Goal: Information Seeking & Learning: Check status

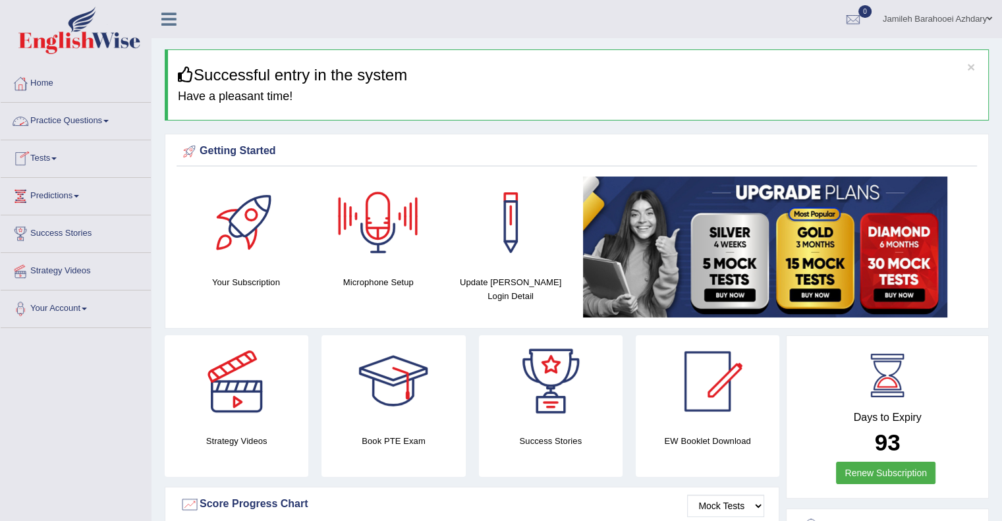
click at [49, 157] on link "Tests" at bounding box center [76, 156] width 150 height 33
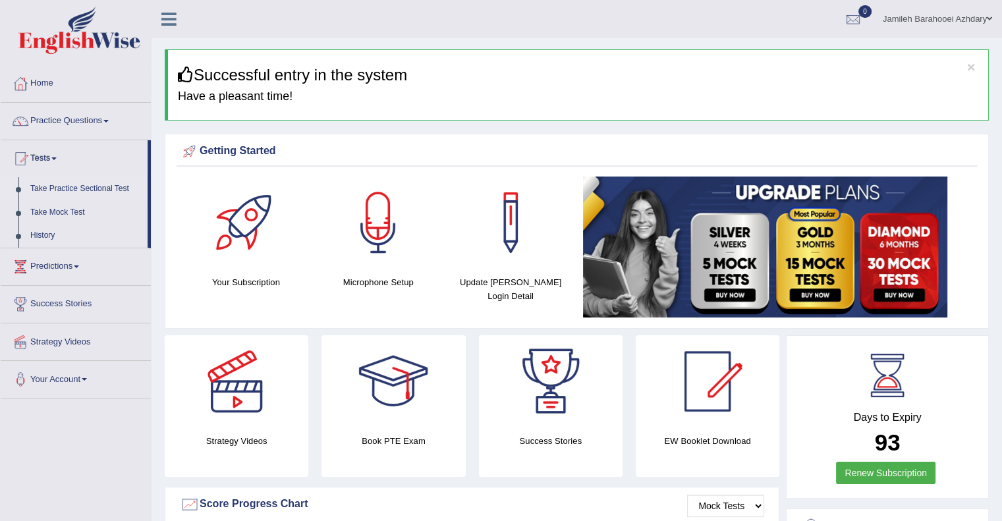
click at [63, 188] on link "Take Practice Sectional Test" at bounding box center [85, 189] width 123 height 24
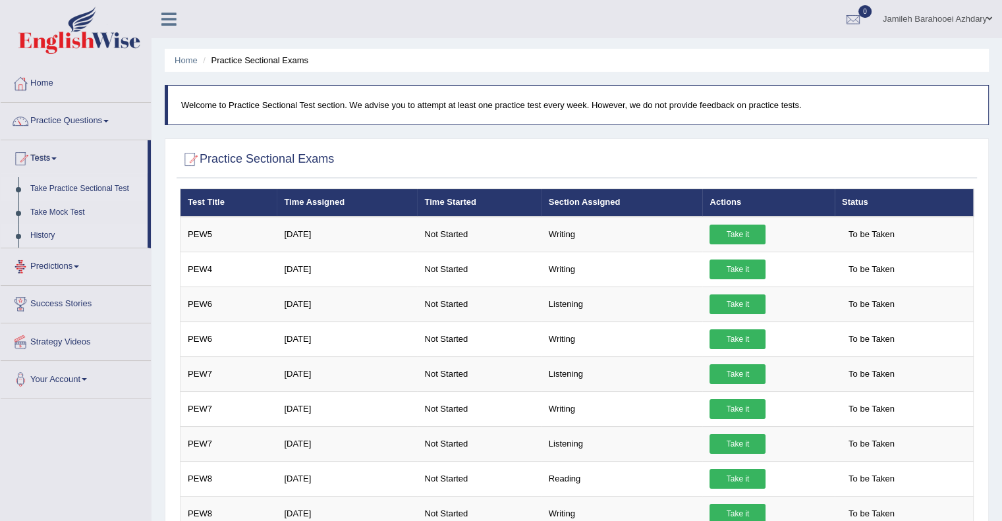
click at [42, 234] on link "History" at bounding box center [85, 236] width 123 height 24
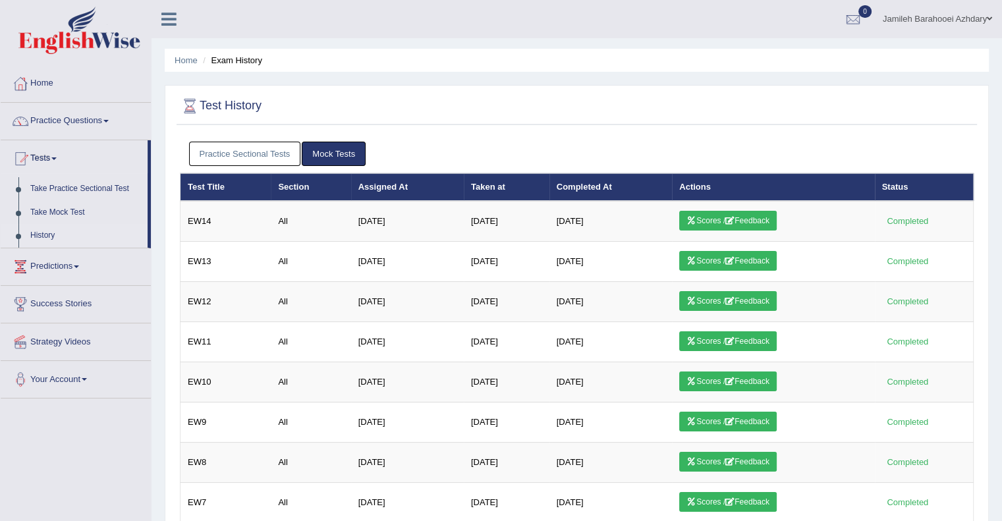
click at [277, 153] on link "Practice Sectional Tests" at bounding box center [245, 154] width 112 height 24
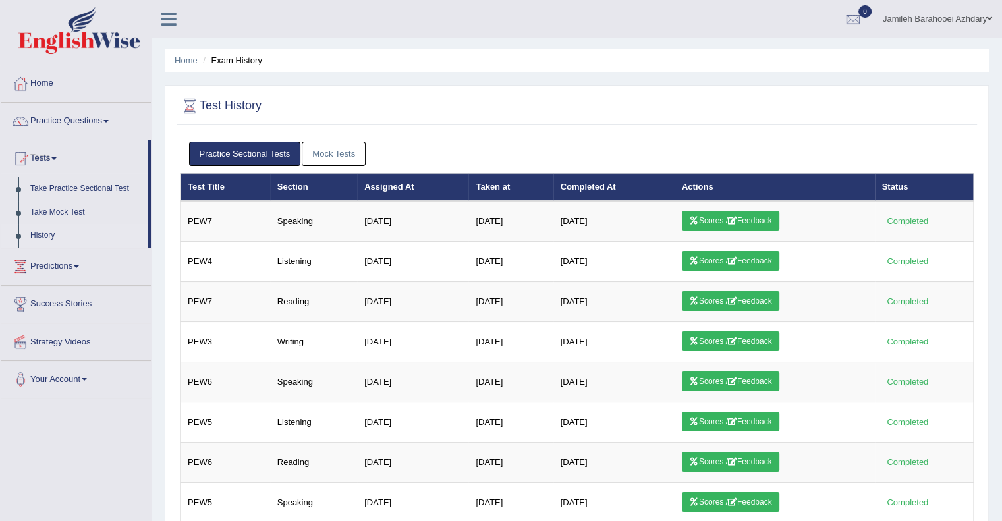
click at [341, 159] on link "Mock Tests" at bounding box center [334, 154] width 64 height 24
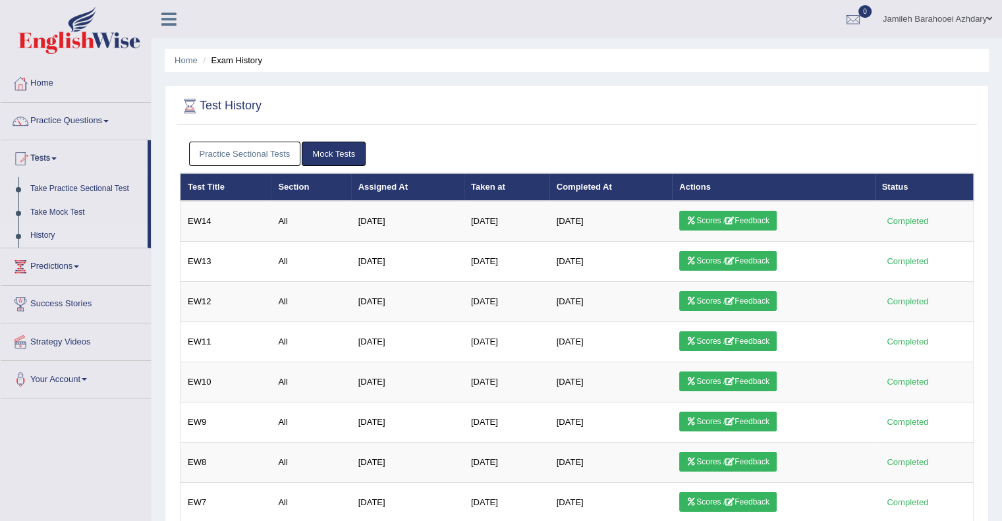
click at [264, 163] on link "Practice Sectional Tests" at bounding box center [245, 154] width 112 height 24
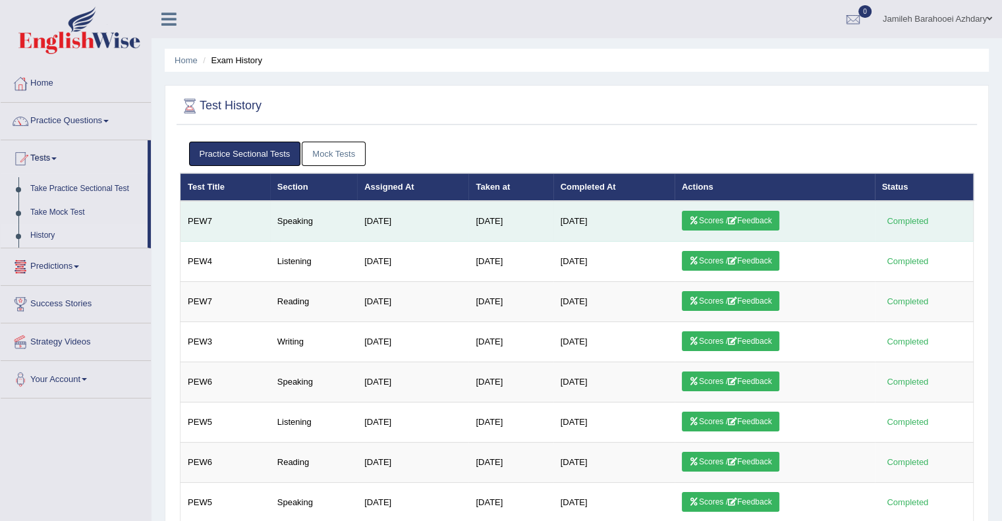
click at [738, 221] on icon at bounding box center [732, 221] width 9 height 8
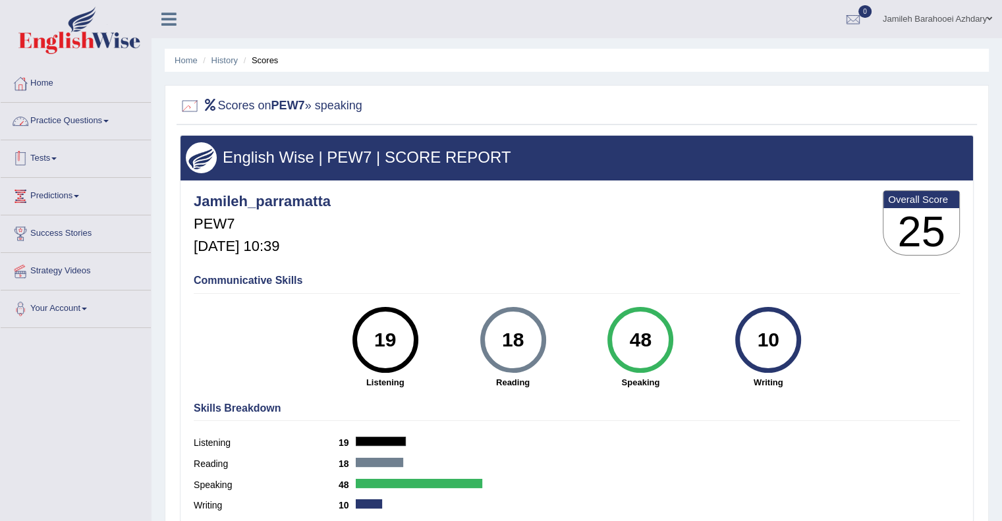
click at [58, 156] on link "Tests" at bounding box center [76, 156] width 150 height 33
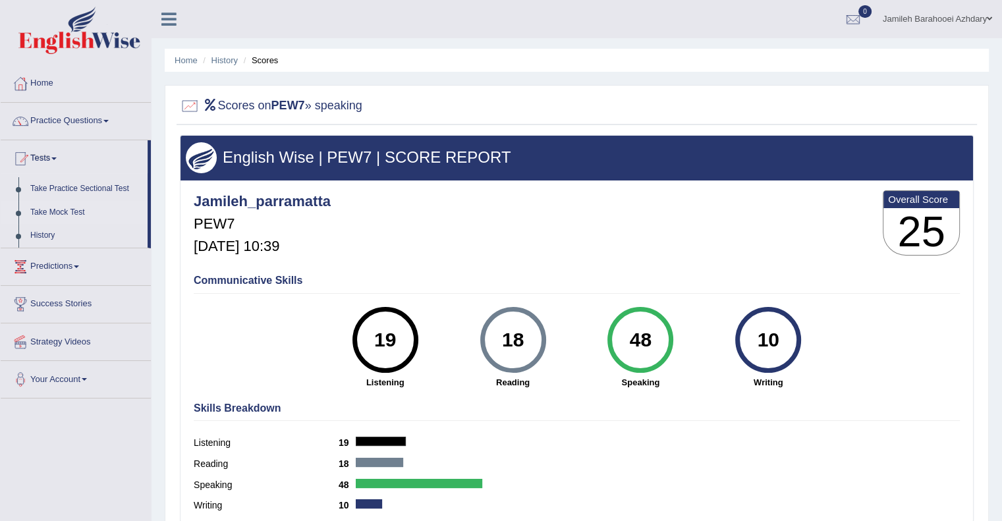
click at [53, 210] on link "Take Mock Test" at bounding box center [85, 213] width 123 height 24
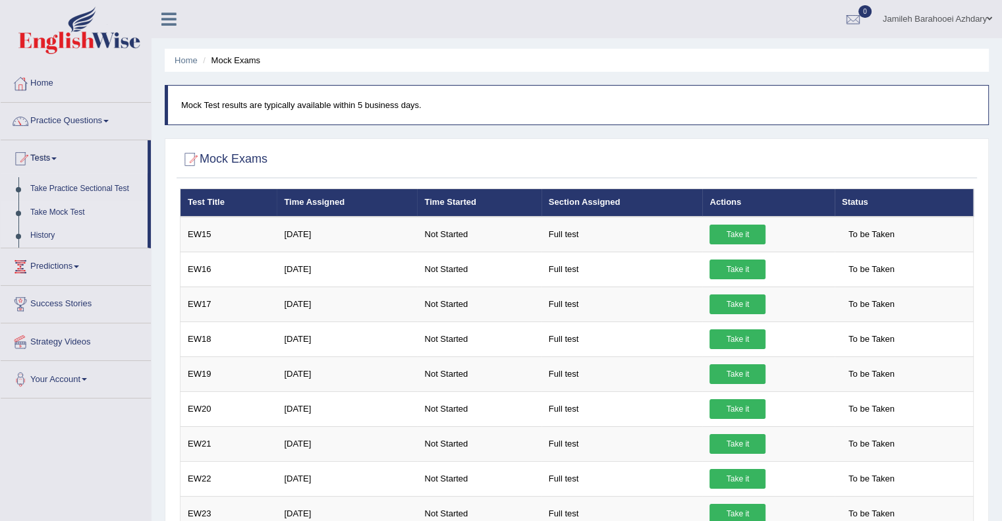
click at [42, 235] on link "History" at bounding box center [85, 236] width 123 height 24
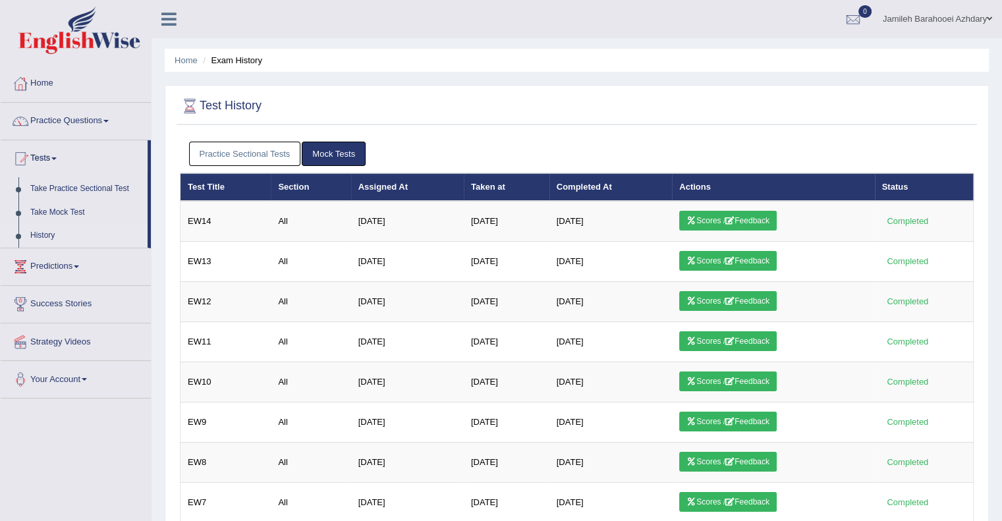
click at [262, 159] on link "Practice Sectional Tests" at bounding box center [245, 154] width 112 height 24
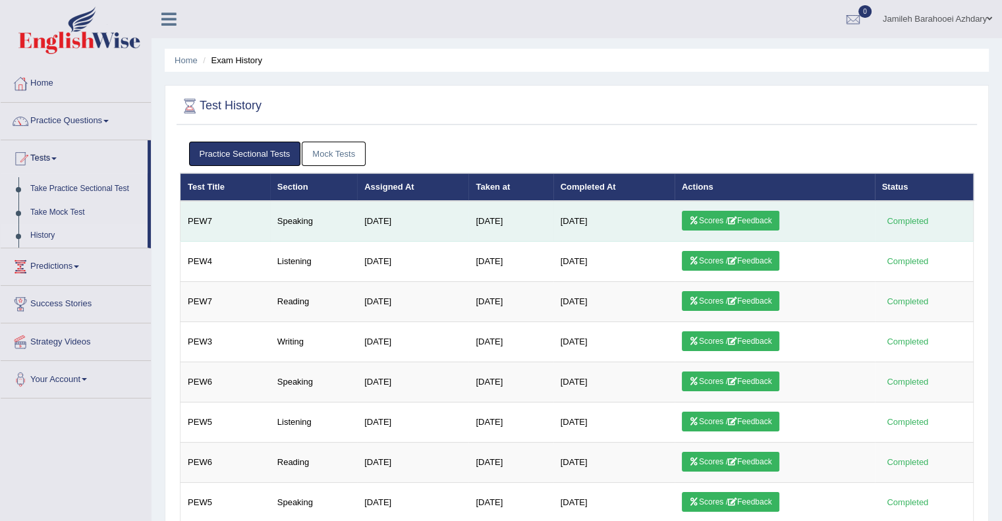
click at [714, 216] on link "Scores / Feedback" at bounding box center [731, 221] width 98 height 20
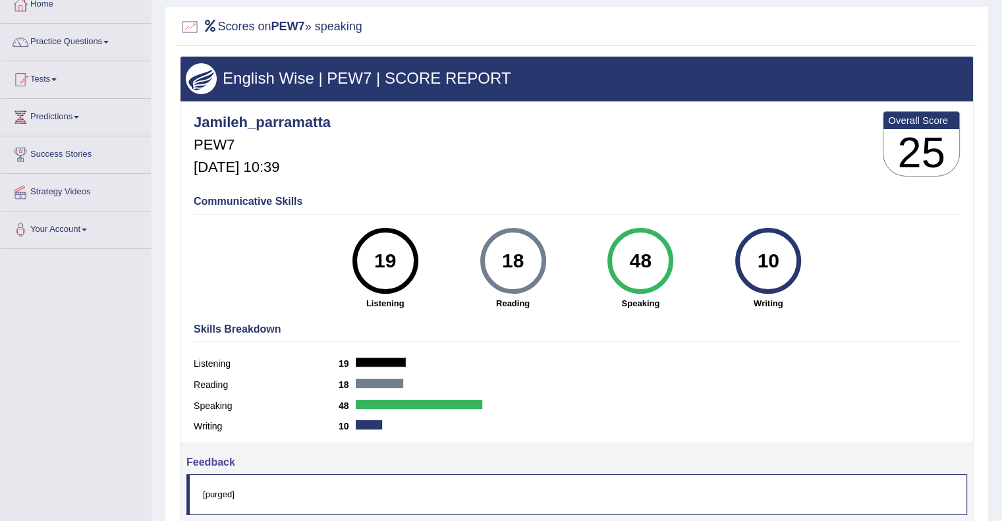
scroll to position [171, 0]
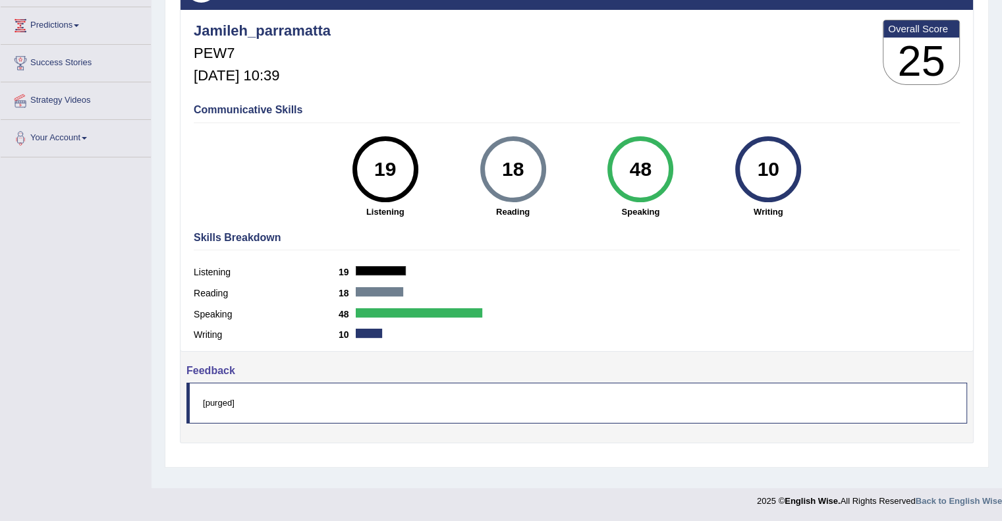
click at [216, 403] on blockquote "[purged]" at bounding box center [577, 403] width 781 height 40
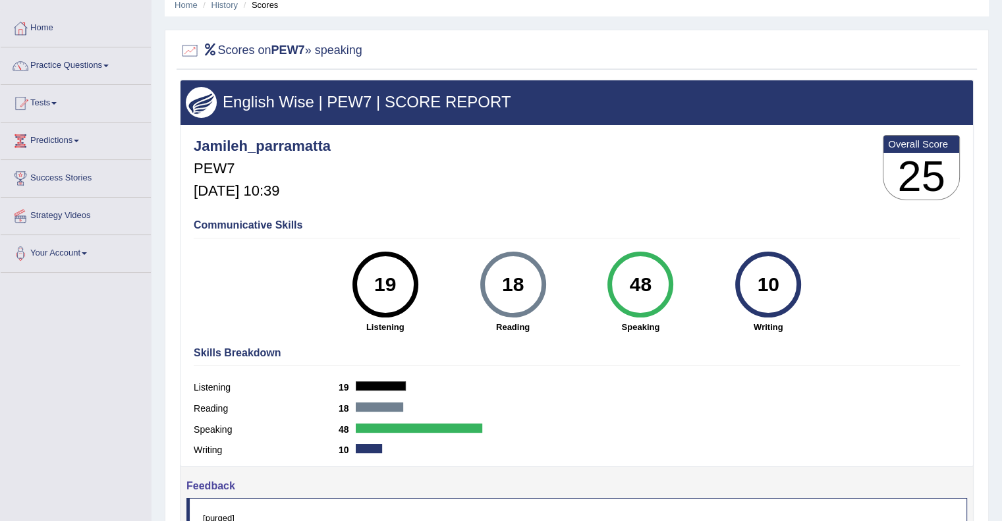
scroll to position [0, 0]
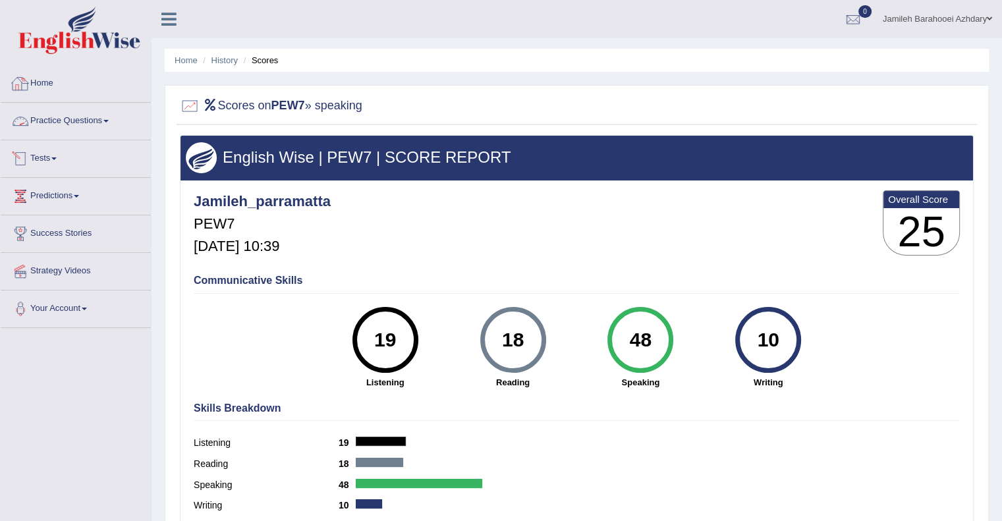
click at [40, 84] on link "Home" at bounding box center [76, 81] width 150 height 33
